Goal: Task Accomplishment & Management: Manage account settings

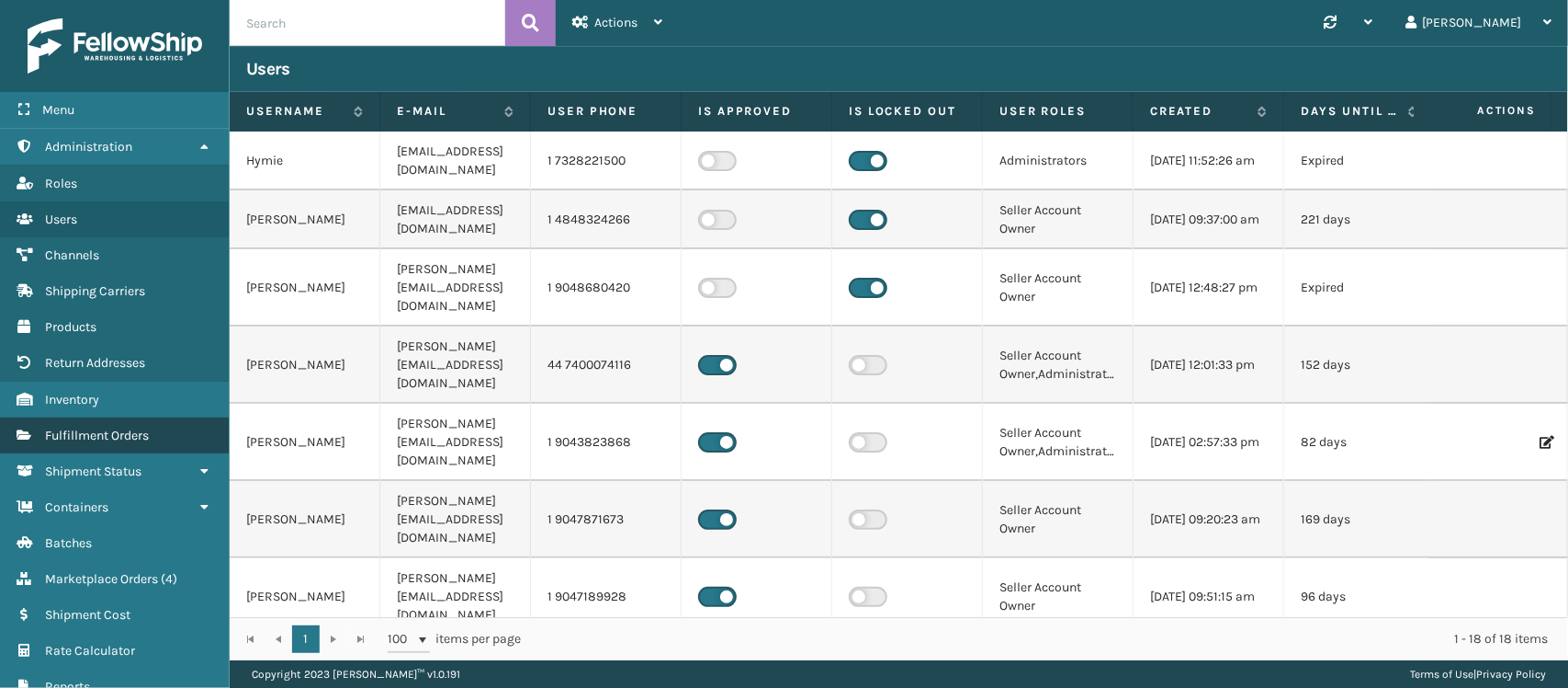
click at [111, 417] on link "Fulfillment Orders" at bounding box center [114, 435] width 229 height 36
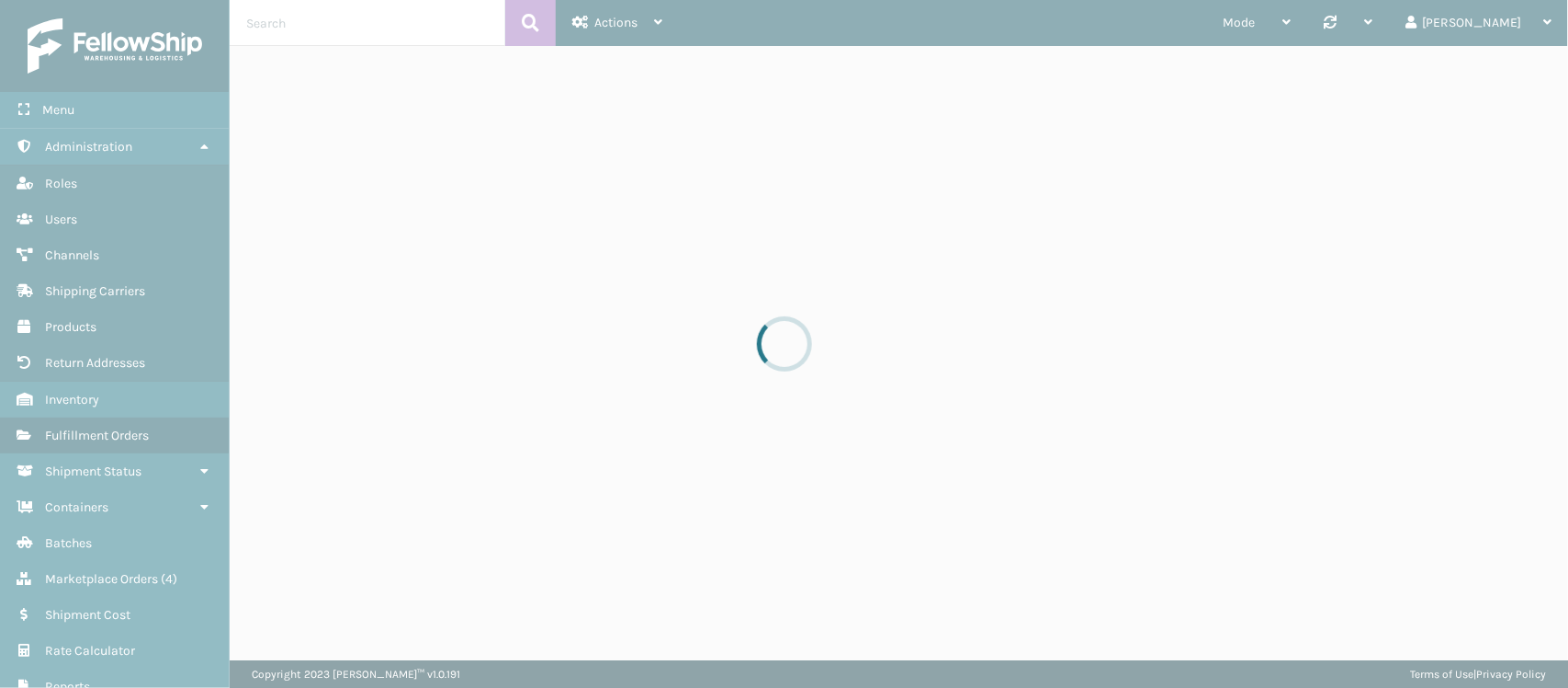
click at [355, 21] on div at bounding box center [784, 344] width 1568 height 688
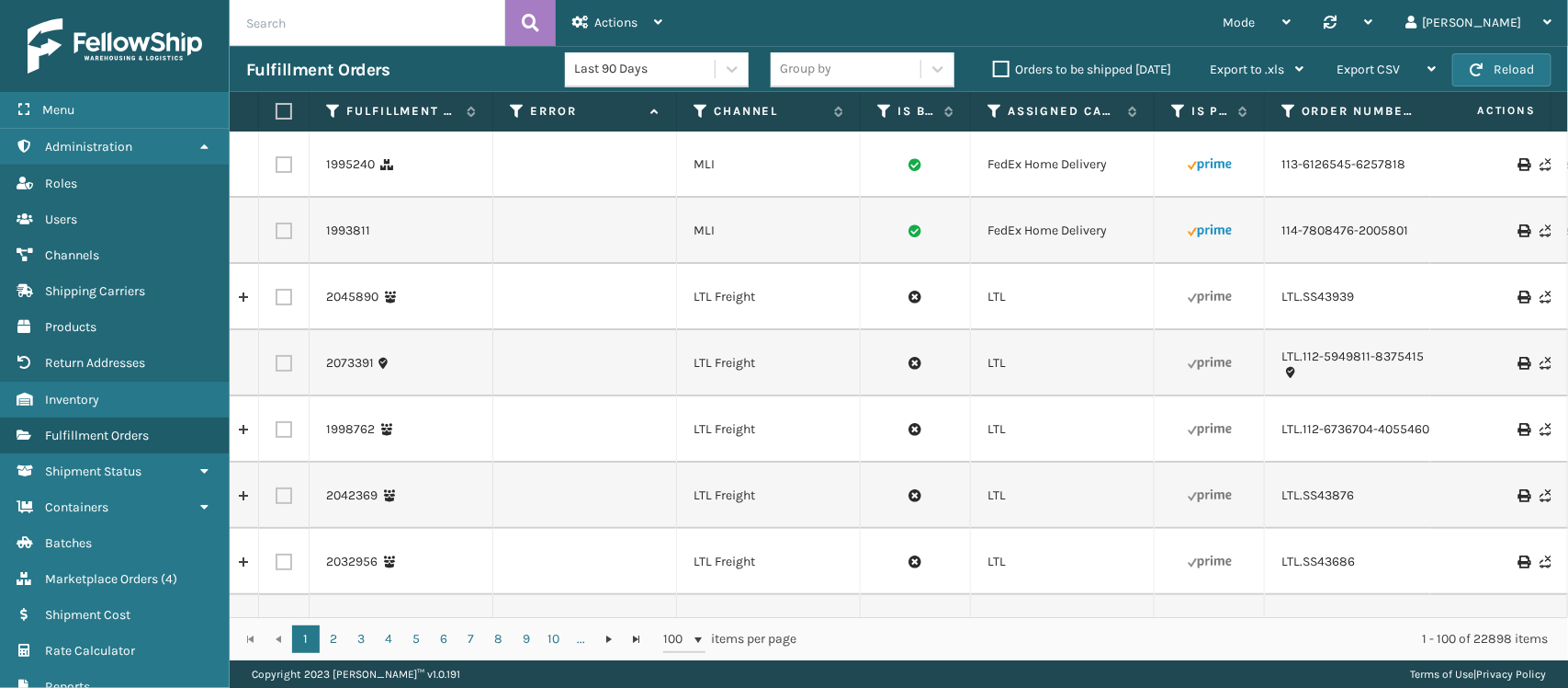
click at [406, 25] on input "text" at bounding box center [367, 23] width 275 height 46
paste input "114-3969973-8885019"
type input "114-3969973-8885019"
click at [533, 29] on icon at bounding box center [531, 23] width 17 height 27
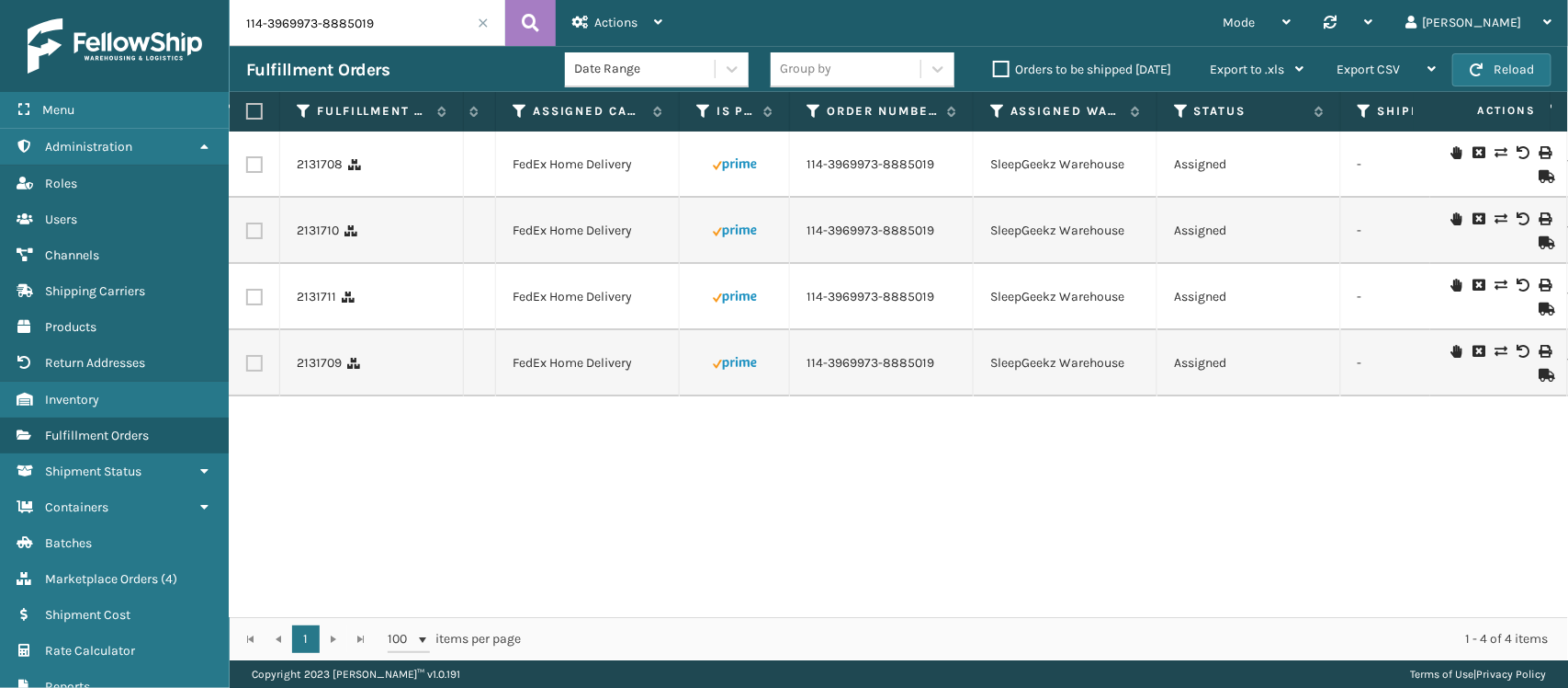
scroll to position [0, 457]
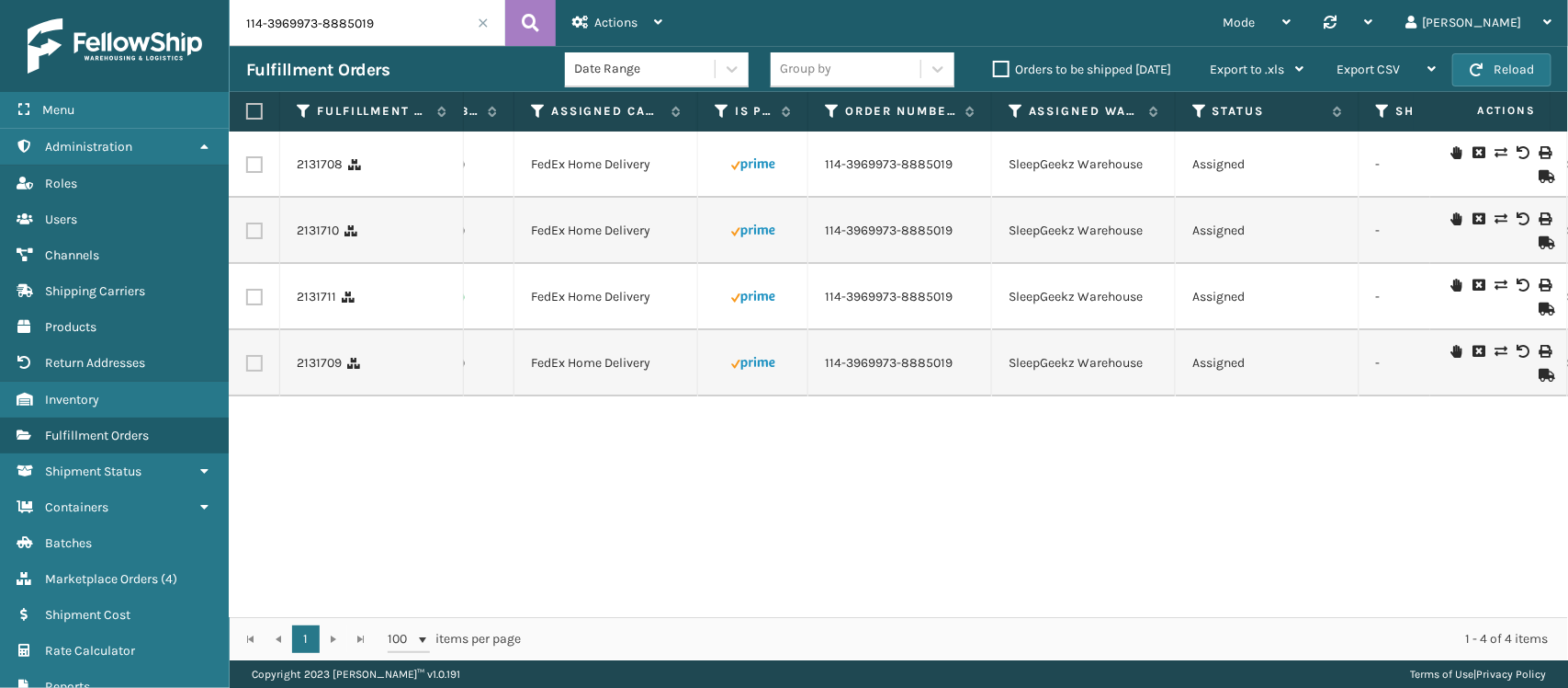
click at [257, 226] on label at bounding box center [253, 230] width 16 height 16
click at [247, 226] on input "checkbox" at bounding box center [246, 228] width 1 height 12
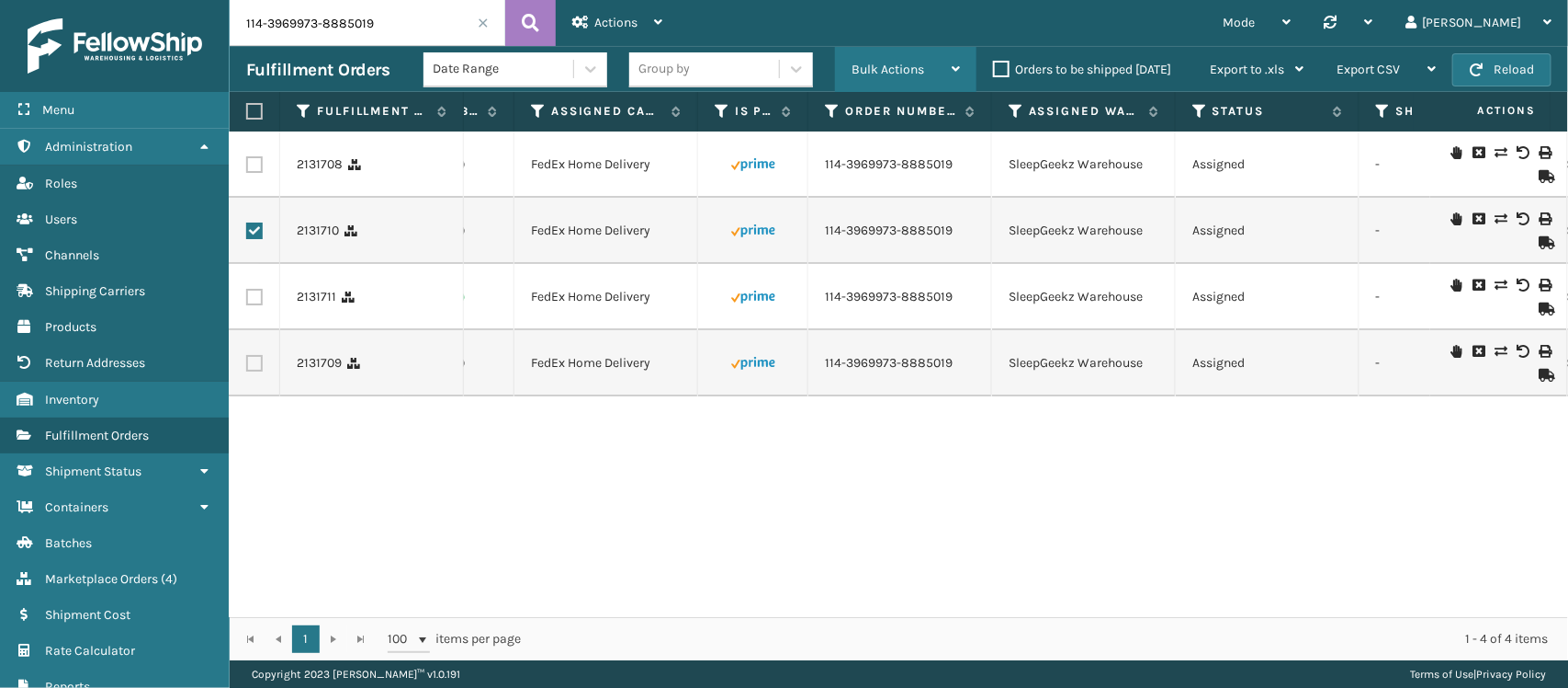
click at [897, 60] on div "Bulk Actions" at bounding box center [906, 70] width 109 height 46
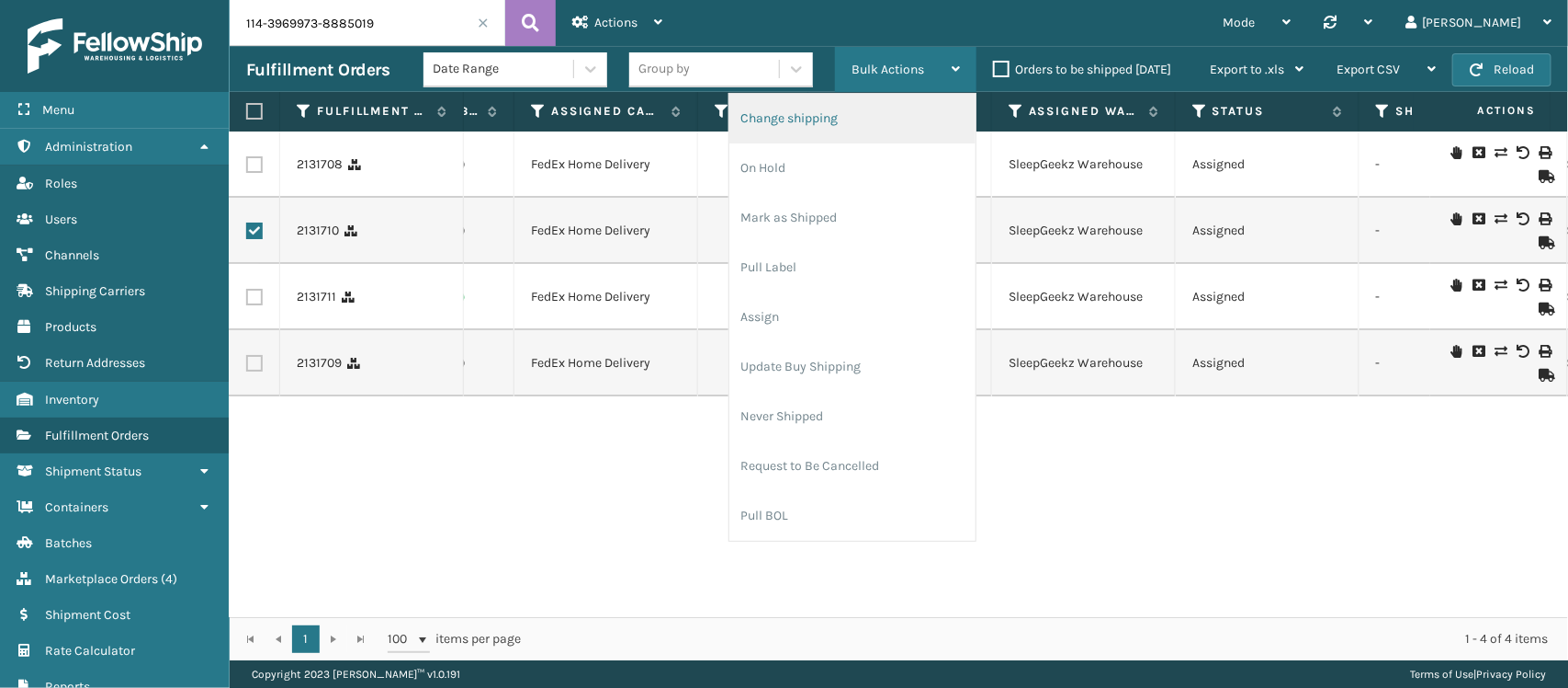
click at [837, 127] on li "Change shipping" at bounding box center [852, 118] width 246 height 49
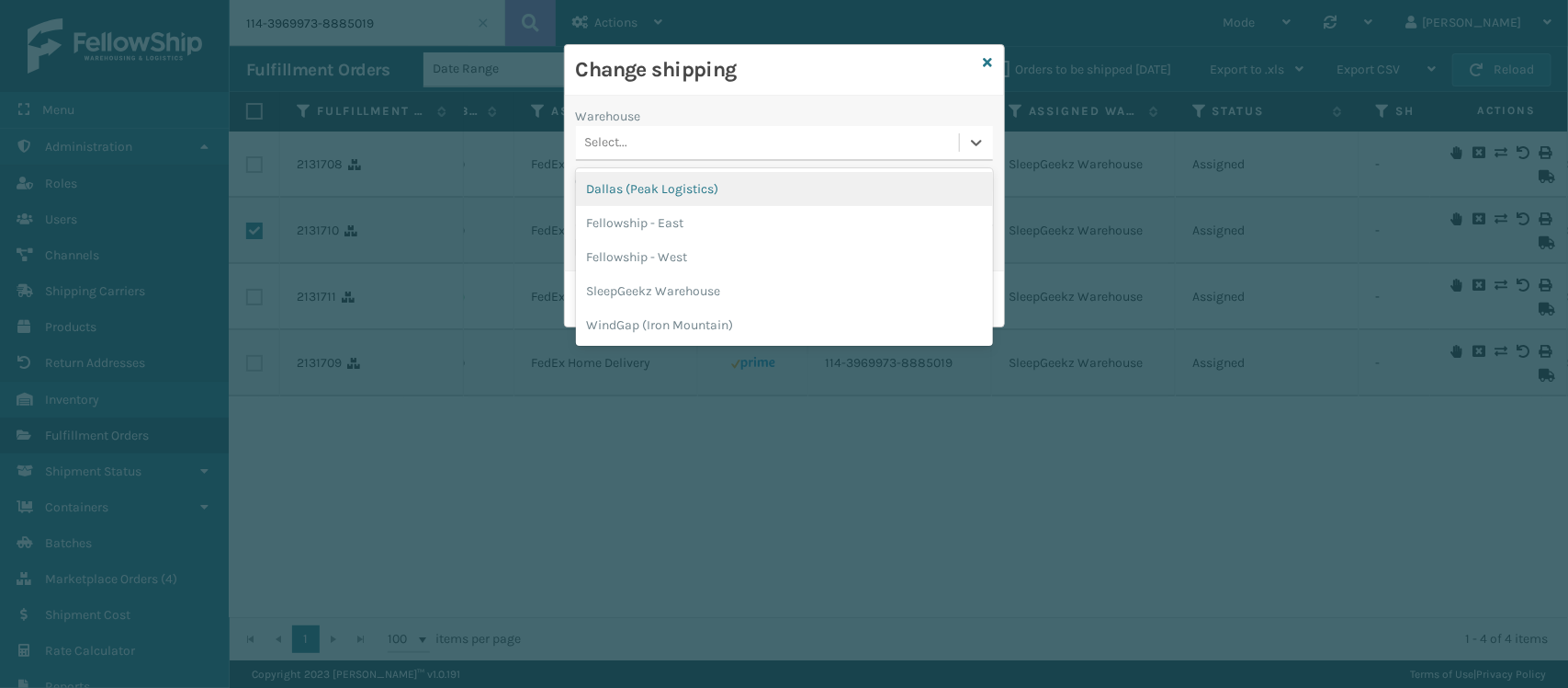
click at [754, 149] on div "Select..." at bounding box center [767, 143] width 383 height 30
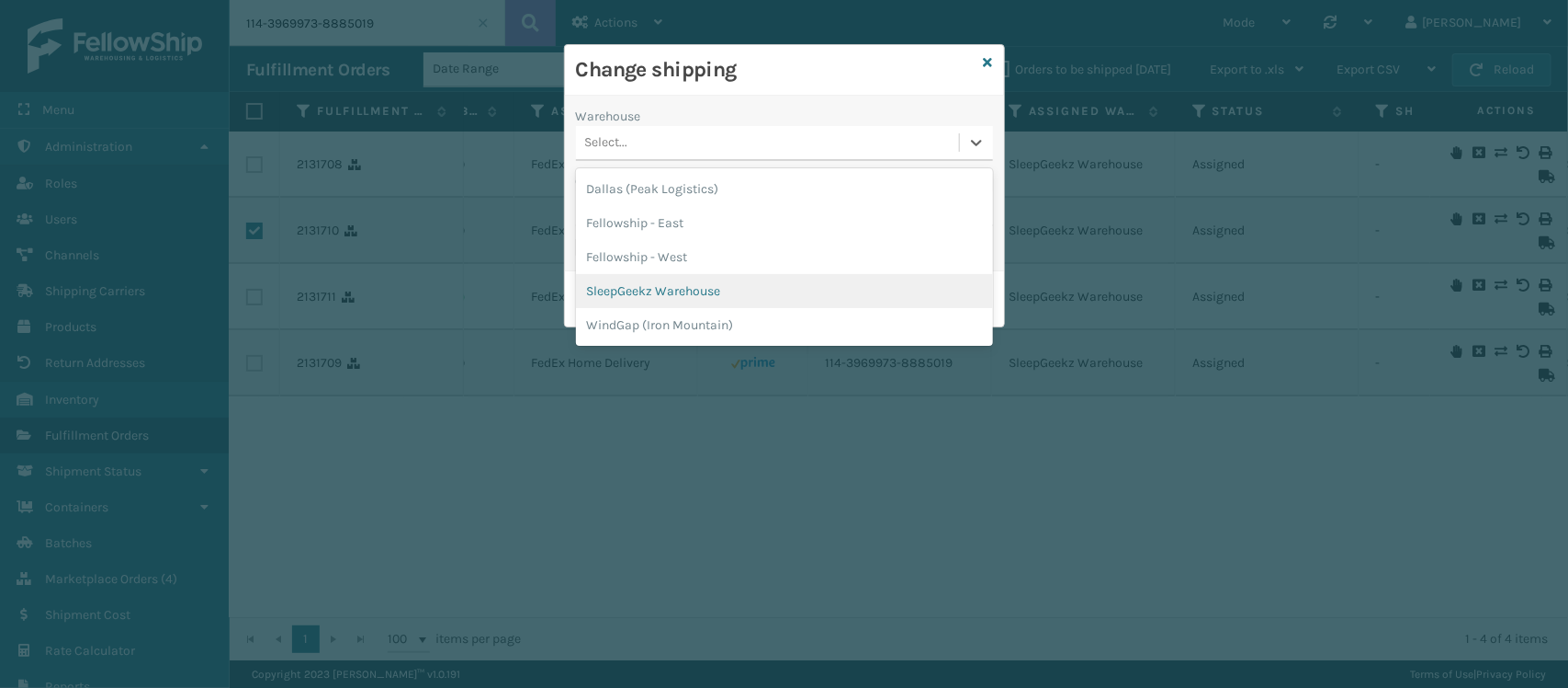
click at [715, 285] on div "SleepGeekz Warehouse" at bounding box center [784, 291] width 417 height 34
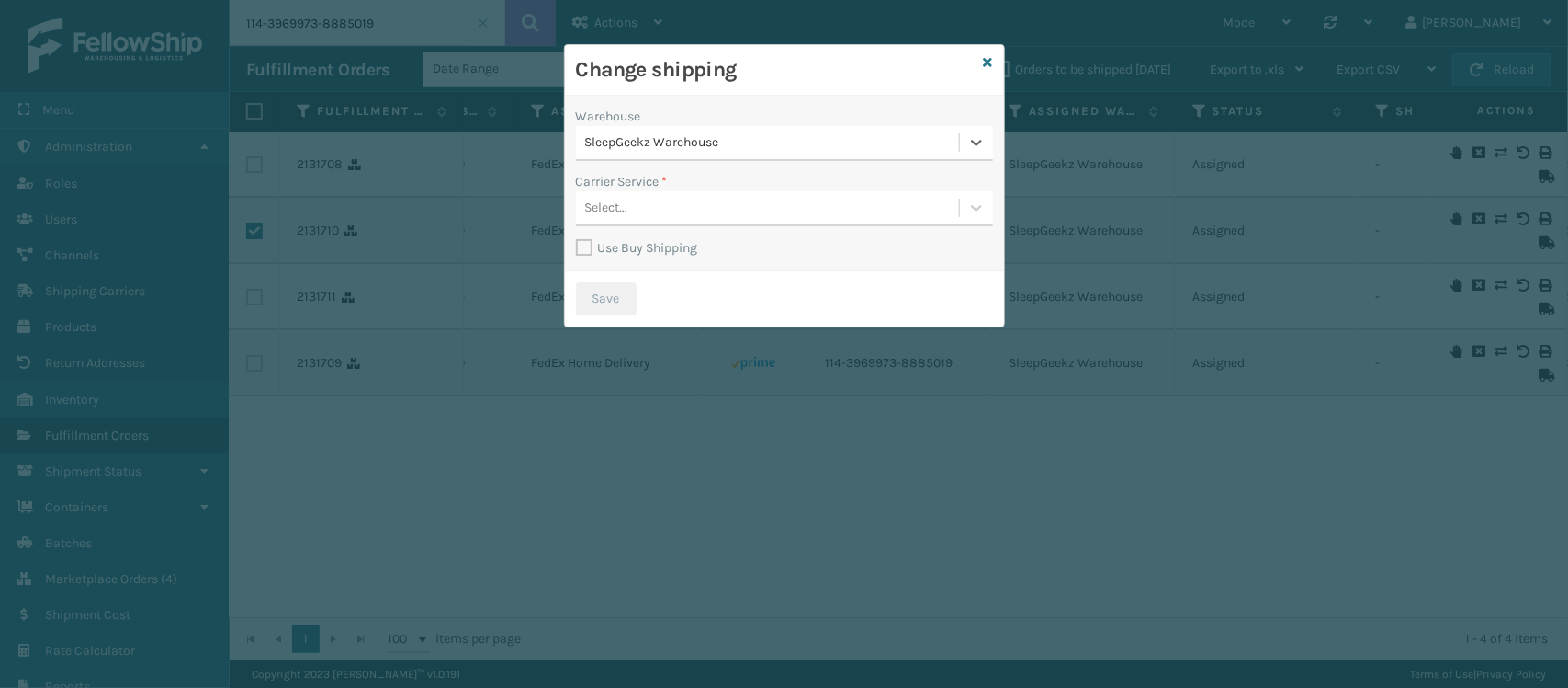
click at [601, 249] on label "Use Buy Shipping" at bounding box center [636, 248] width 122 height 16
click at [577, 239] on input "Use Buy Shipping" at bounding box center [576, 238] width 1 height 2
click at [713, 219] on div "Select..." at bounding box center [767, 208] width 383 height 30
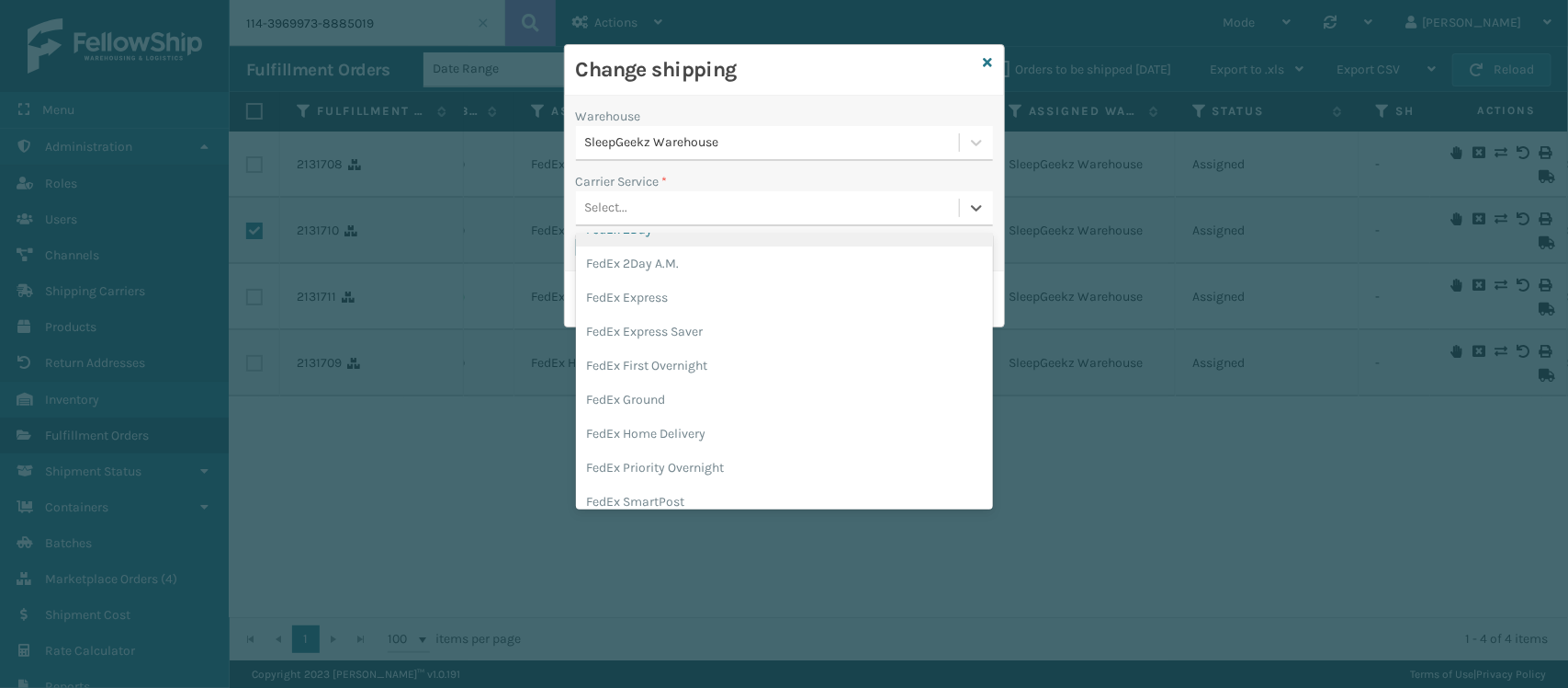
scroll to position [230, 0]
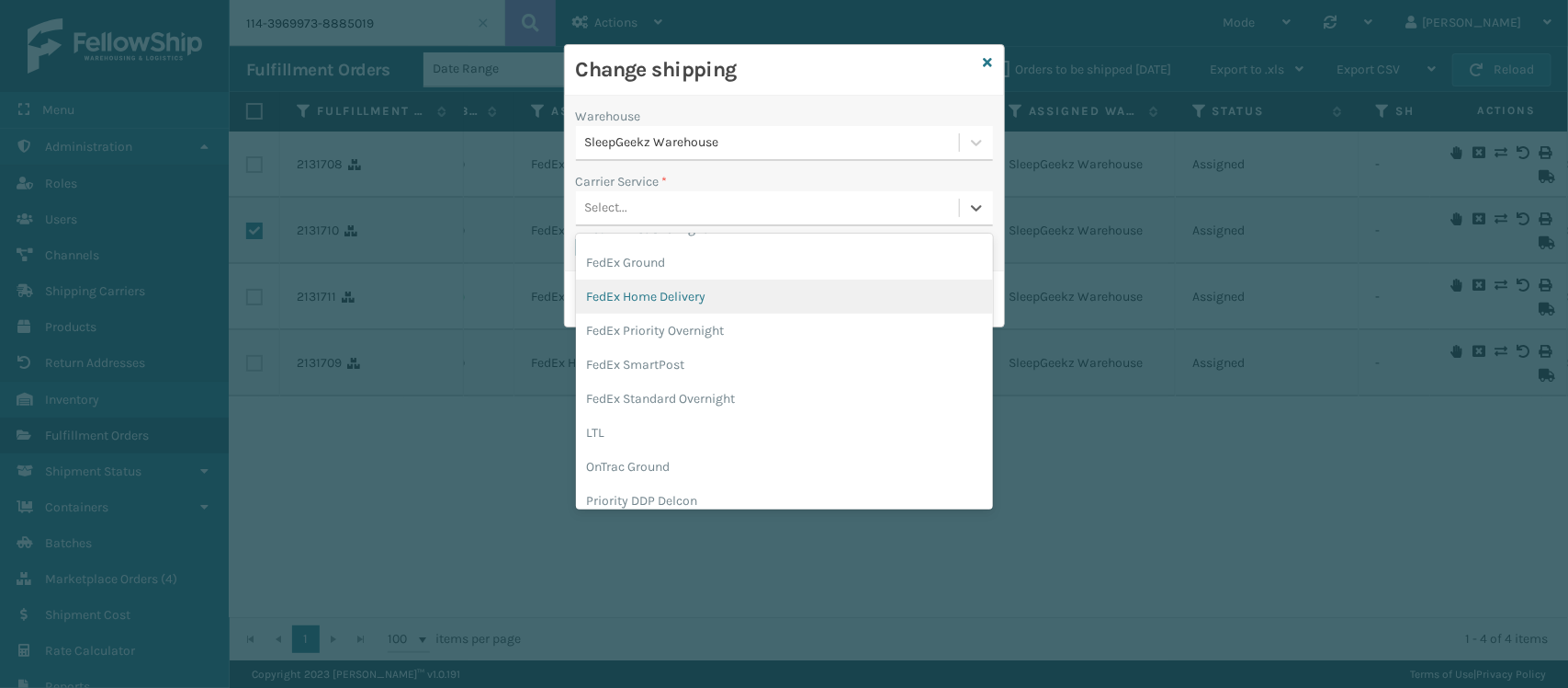
click at [738, 305] on div "FedEx Home Delivery" at bounding box center [784, 296] width 417 height 34
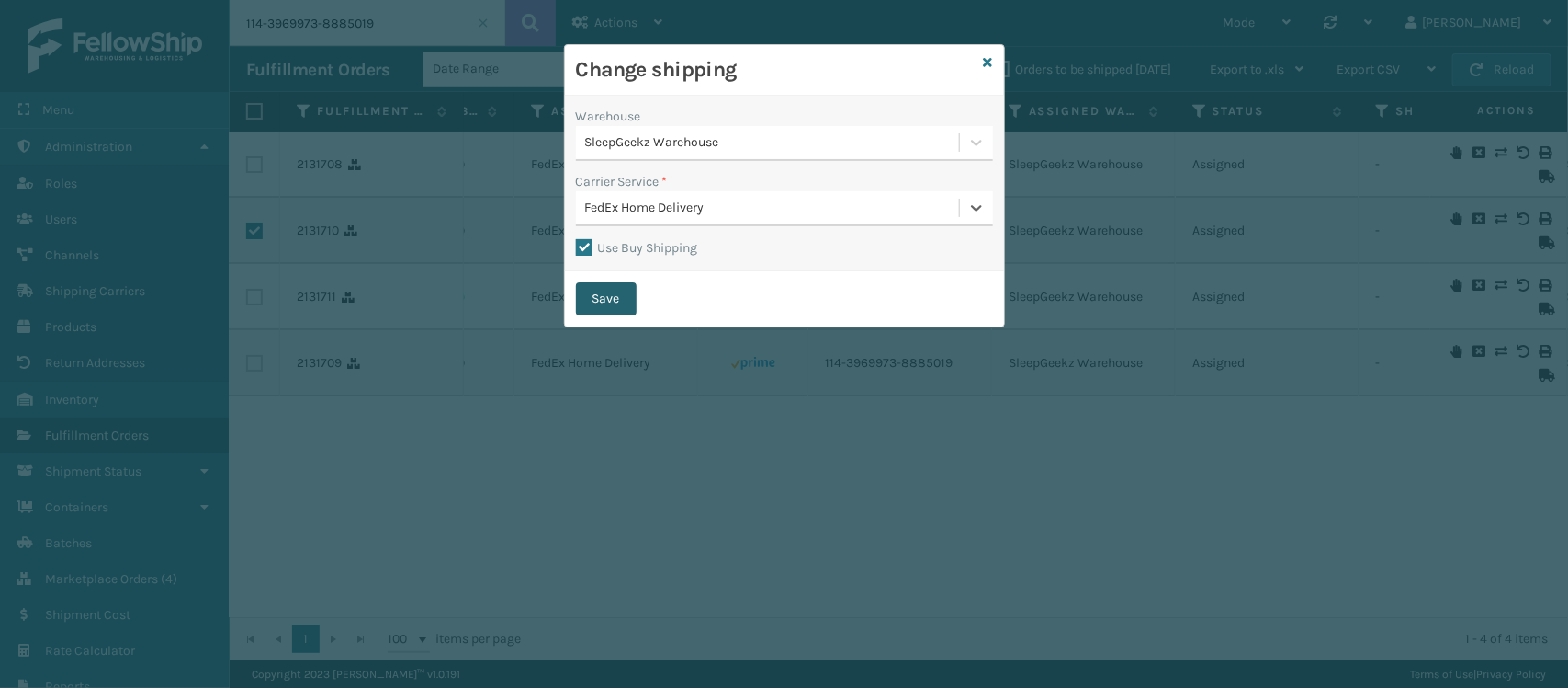
click at [604, 292] on button "Save" at bounding box center [606, 298] width 61 height 33
checkbox input "false"
